Goal: Navigation & Orientation: Find specific page/section

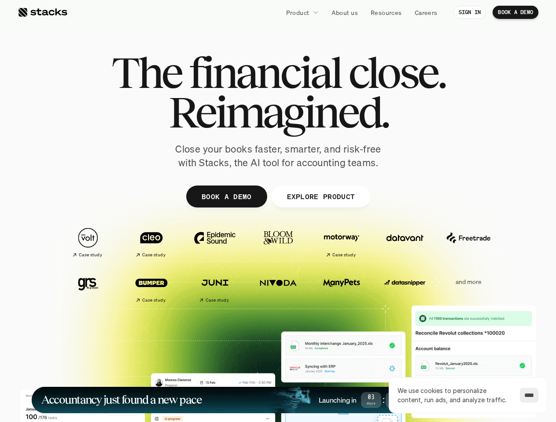
click at [302, 12] on p "Product" at bounding box center [297, 12] width 23 height 9
click at [278, 216] on div at bounding box center [278, 216] width 528 height 396
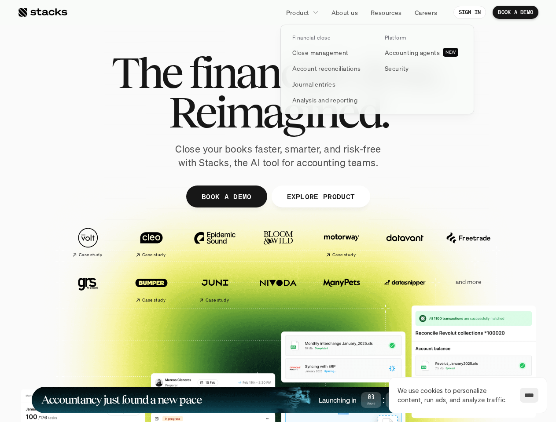
click at [88, 238] on img at bounding box center [87, 238] width 49 height 34
